Goal: Task Accomplishment & Management: Complete application form

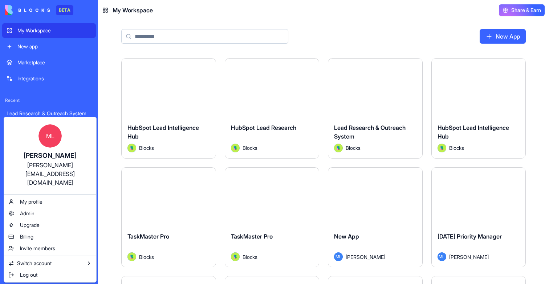
click at [73, 81] on html "BETA My Workspace New app Marketplace Integrations Recent Lead Research & Outre…" at bounding box center [274, 142] width 549 height 284
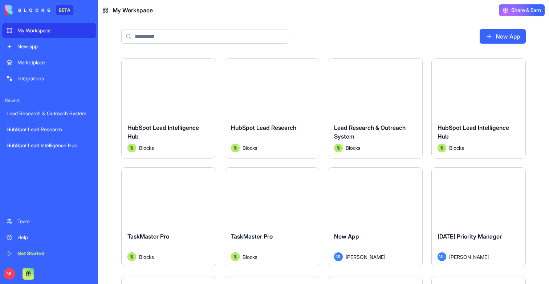
click at [334, 39] on div "New App" at bounding box center [323, 39] width 451 height 38
click at [32, 45] on div "New app" at bounding box center [54, 46] width 74 height 7
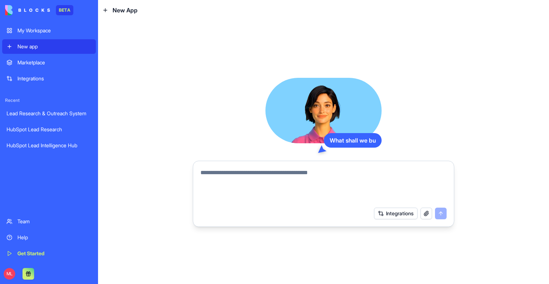
click at [225, 189] on textarea at bounding box center [323, 185] width 246 height 35
type textarea "*"
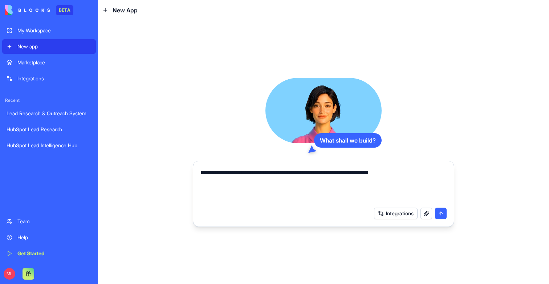
type textarea "**********"
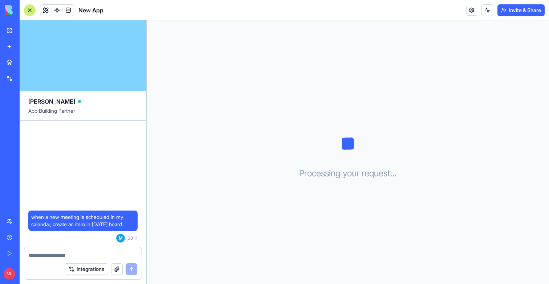
scroll to position [179, 0]
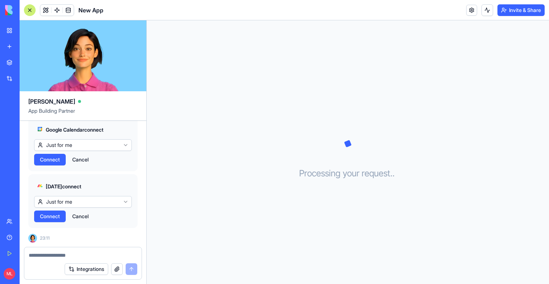
click at [52, 152] on div "Google Calendar connect Just for me Connect Cancel" at bounding box center [82, 144] width 109 height 54
click at [52, 155] on button "Connect" at bounding box center [50, 160] width 32 height 12
click at [47, 215] on span "Connect" at bounding box center [50, 215] width 20 height 7
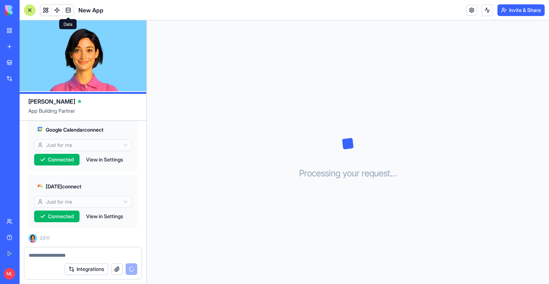
click at [182, 64] on div "Processing your request . . ." at bounding box center [348, 151] width 402 height 263
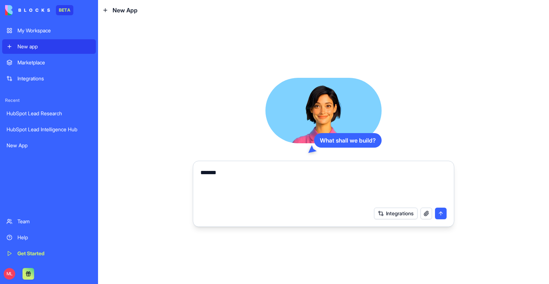
click at [235, 172] on textarea "******" at bounding box center [323, 185] width 246 height 35
type textarea "**********"
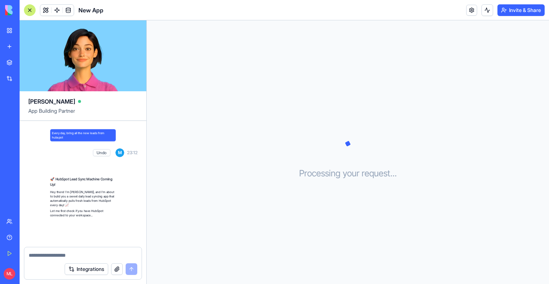
scroll to position [122, 0]
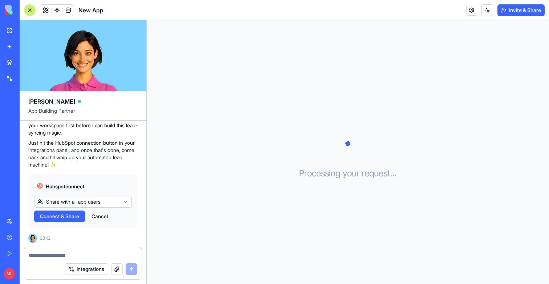
click at [60, 215] on span "Connect & Share" at bounding box center [59, 215] width 39 height 7
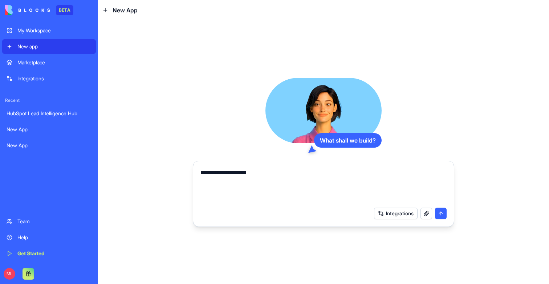
type textarea "**********"
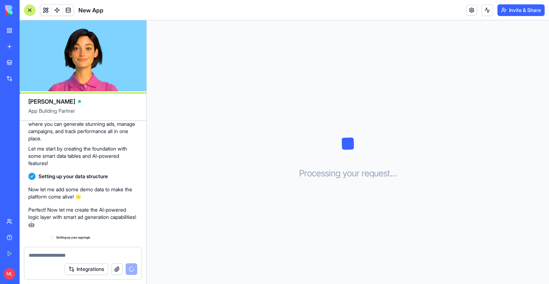
scroll to position [83, 0]
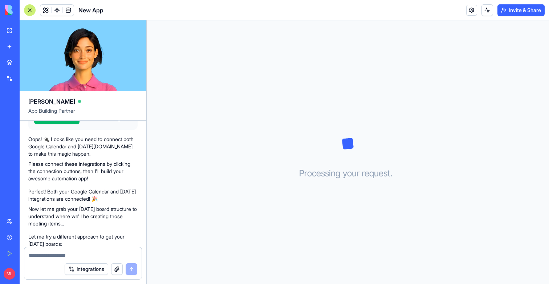
scroll to position [332, 0]
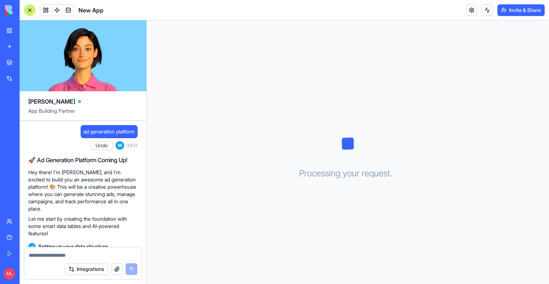
scroll to position [83, 0]
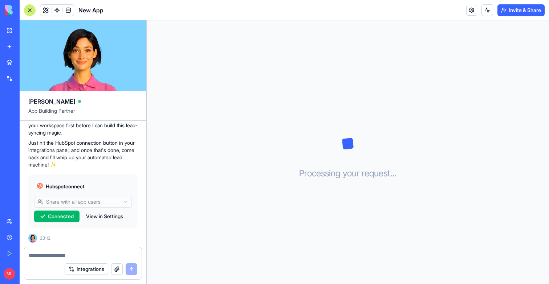
click at [174, 213] on div "Processing your request . . ." at bounding box center [348, 151] width 402 height 263
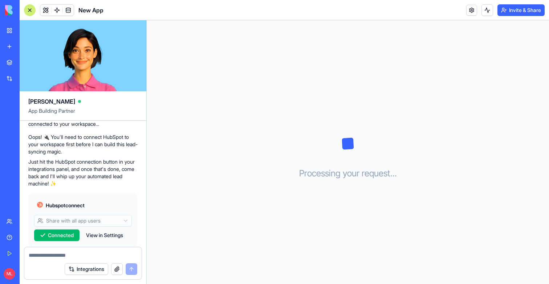
scroll to position [122, 0]
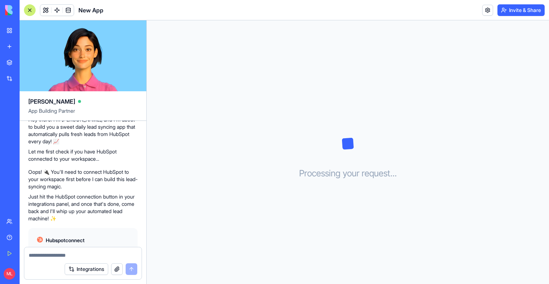
scroll to position [122, 0]
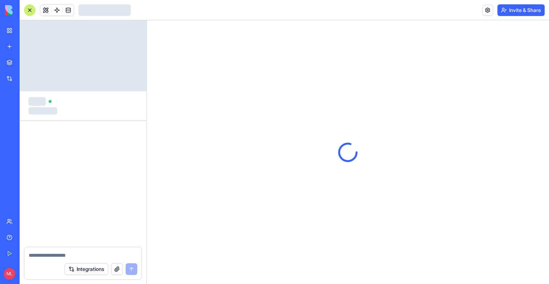
scroll to position [83, 0]
